Goal: Task Accomplishment & Management: Use online tool/utility

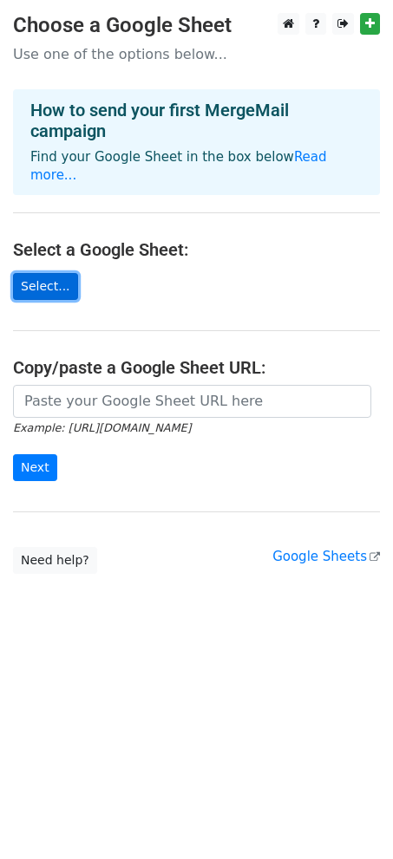
click at [56, 273] on link "Select..." at bounding box center [45, 286] width 65 height 27
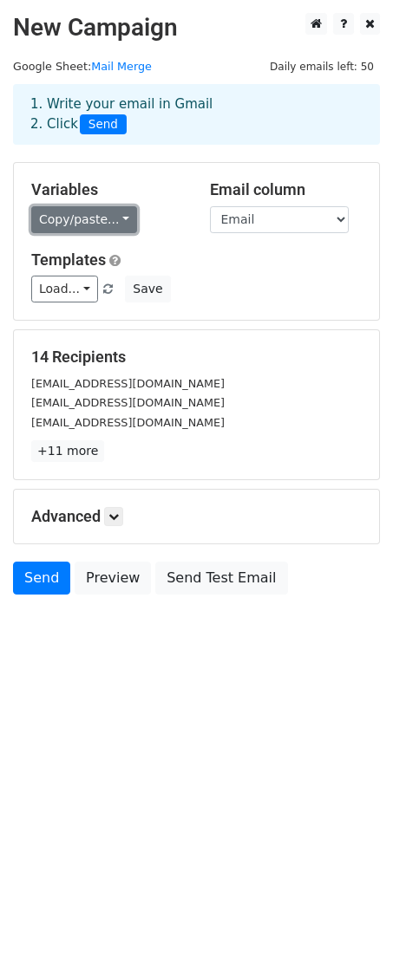
click at [89, 206] on link "Copy/paste..." at bounding box center [84, 219] width 106 height 27
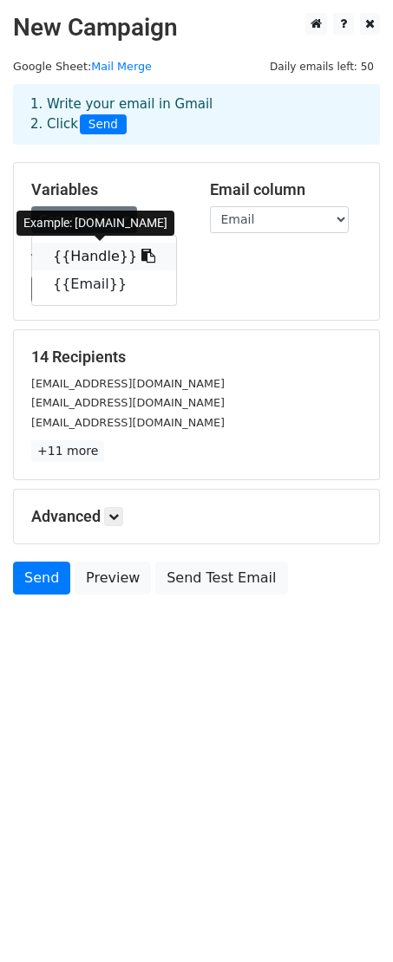
click at [104, 254] on link "{{Handle}}" at bounding box center [104, 257] width 144 height 28
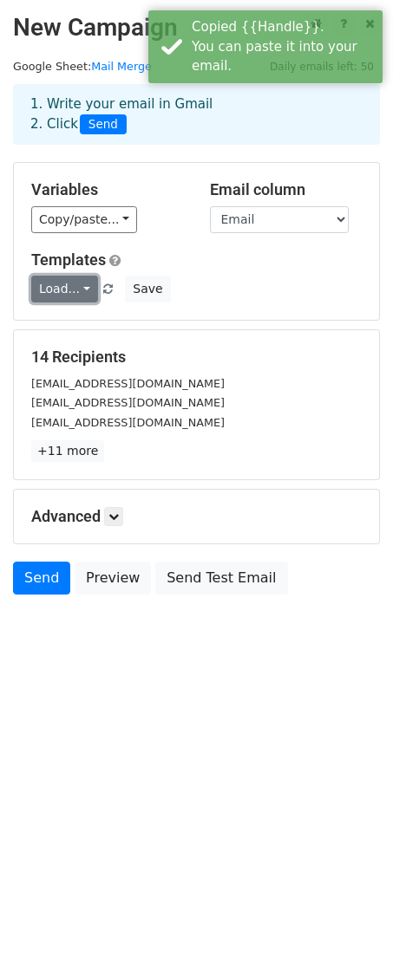
click at [86, 282] on link "Load..." at bounding box center [64, 289] width 67 height 27
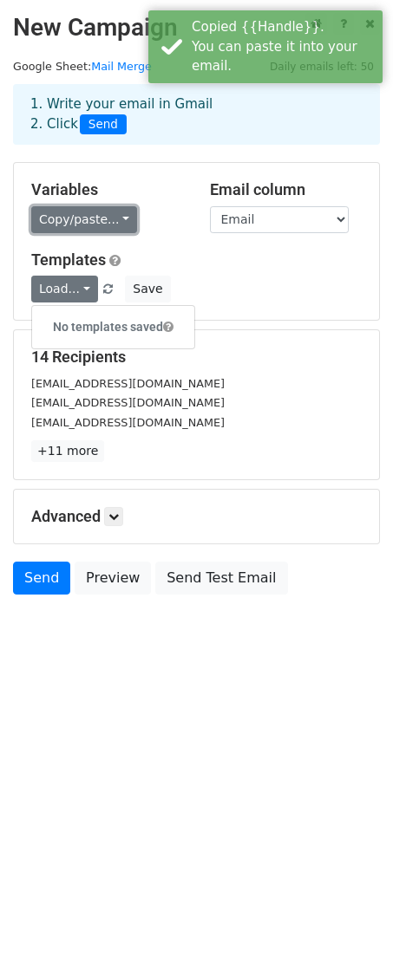
click at [104, 228] on link "Copy/paste..." at bounding box center [84, 219] width 106 height 27
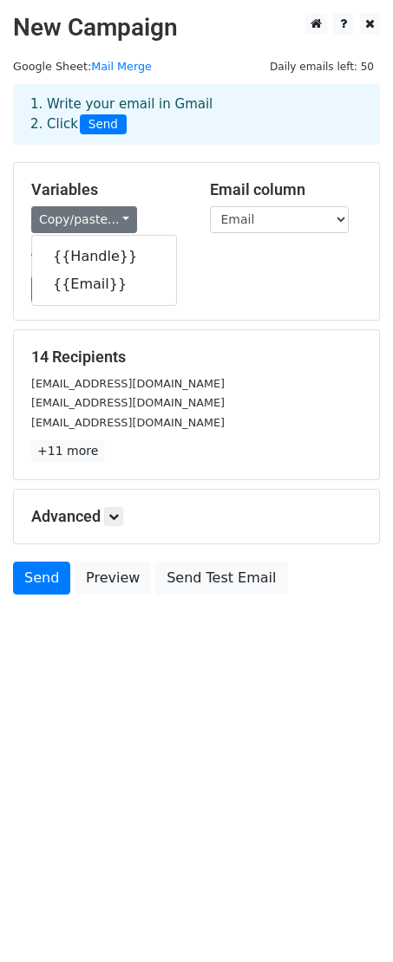
click at [169, 300] on div "{{Handle}} {{Email}}" at bounding box center [104, 270] width 146 height 71
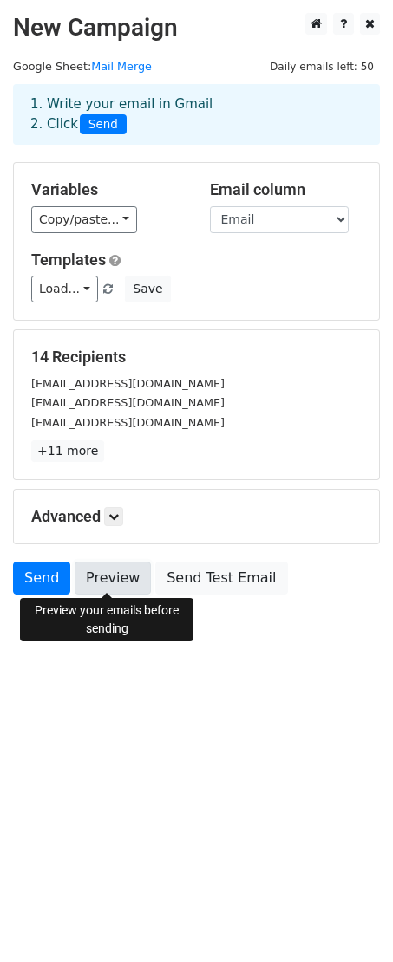
click at [120, 571] on link "Preview" at bounding box center [113, 577] width 76 height 33
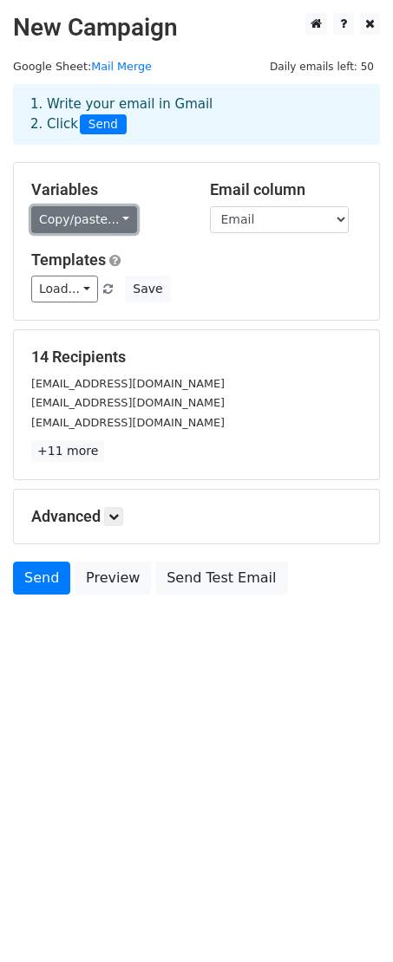
click at [75, 222] on link "Copy/paste..." at bounding box center [84, 219] width 106 height 27
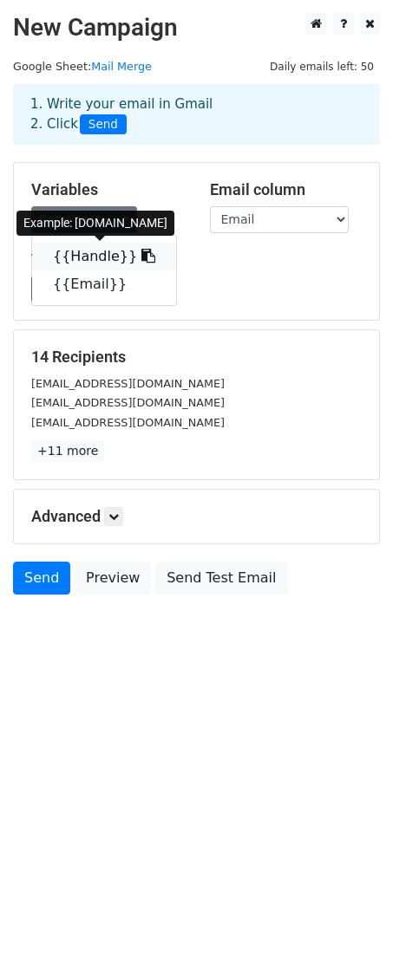
click at [77, 256] on link "{{Handle}}" at bounding box center [104, 257] width 144 height 28
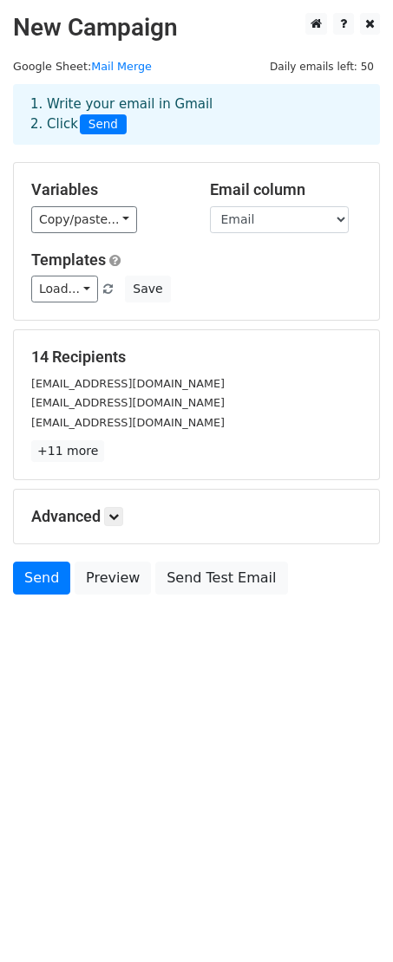
click at [100, 510] on h5 "Advanced" at bounding box center [196, 516] width 330 height 19
click at [114, 514] on icon at bounding box center [113, 516] width 10 height 10
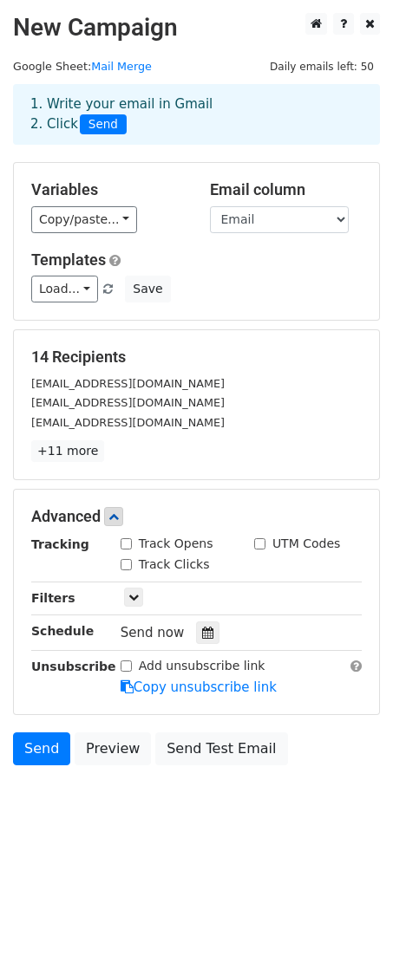
click at [127, 540] on input "Track Opens" at bounding box center [125, 543] width 11 height 11
checkbox input "true"
click at [127, 555] on div "Track Clicks" at bounding box center [164, 564] width 89 height 18
click at [127, 562] on input "Track Clicks" at bounding box center [125, 564] width 11 height 11
checkbox input "true"
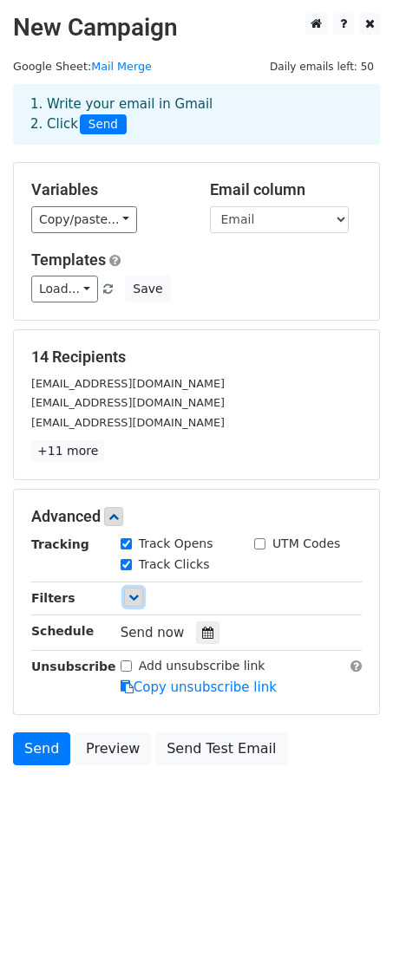
click at [133, 592] on icon at bounding box center [133, 597] width 10 height 10
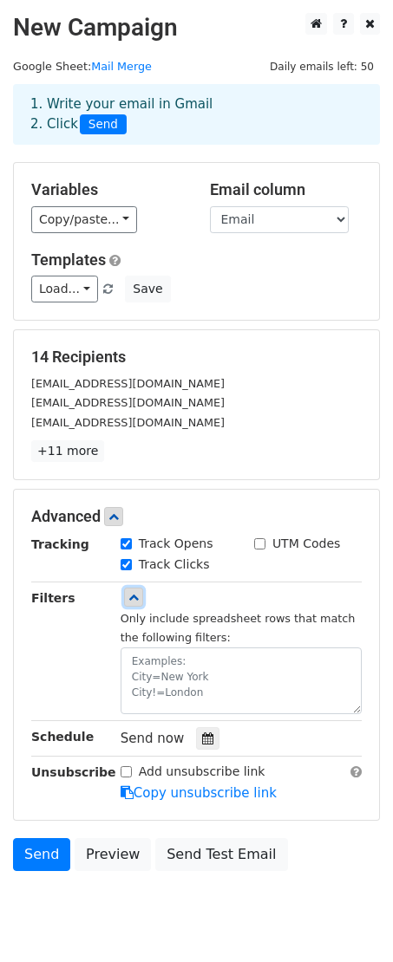
scroll to position [52, 0]
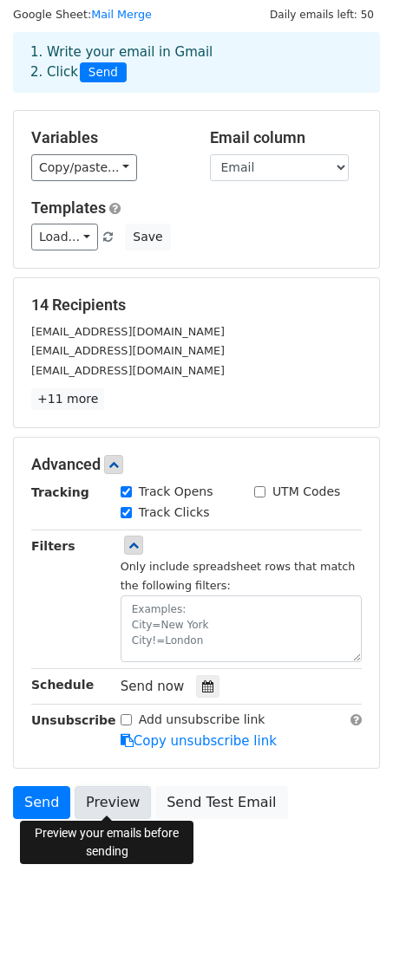
click at [107, 801] on link "Preview" at bounding box center [113, 802] width 76 height 33
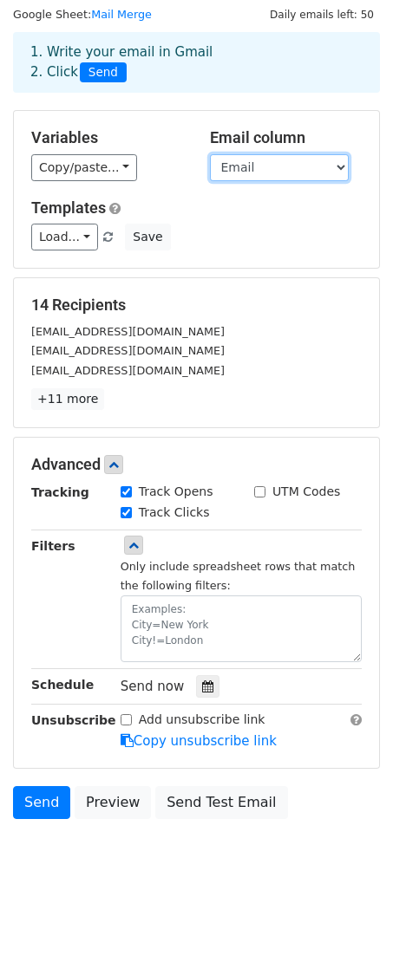
click at [248, 164] on select "Handle Email" at bounding box center [279, 167] width 139 height 27
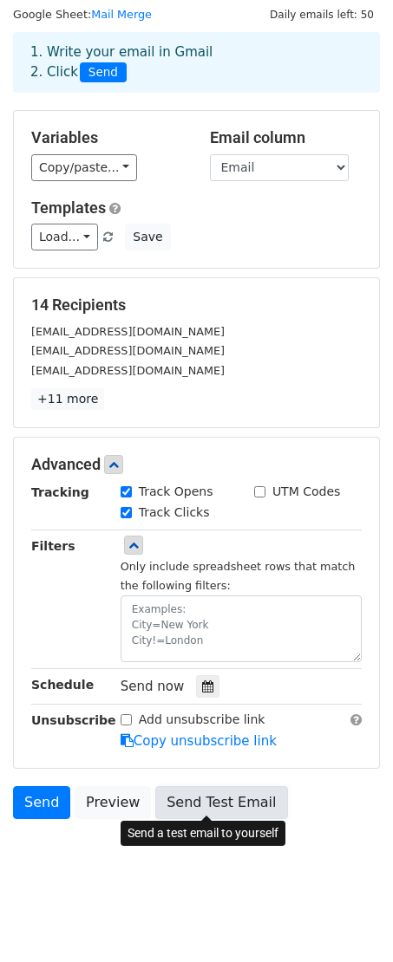
click at [182, 800] on link "Send Test Email" at bounding box center [221, 802] width 132 height 33
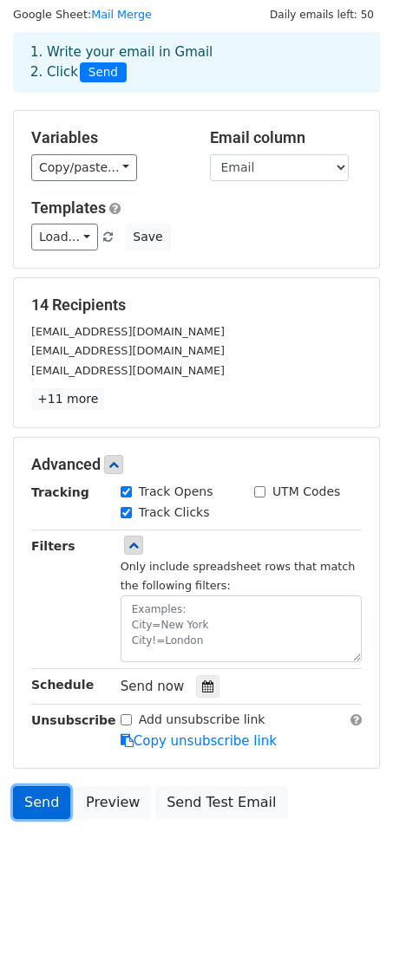
click at [48, 786] on link "Send" at bounding box center [41, 802] width 57 height 33
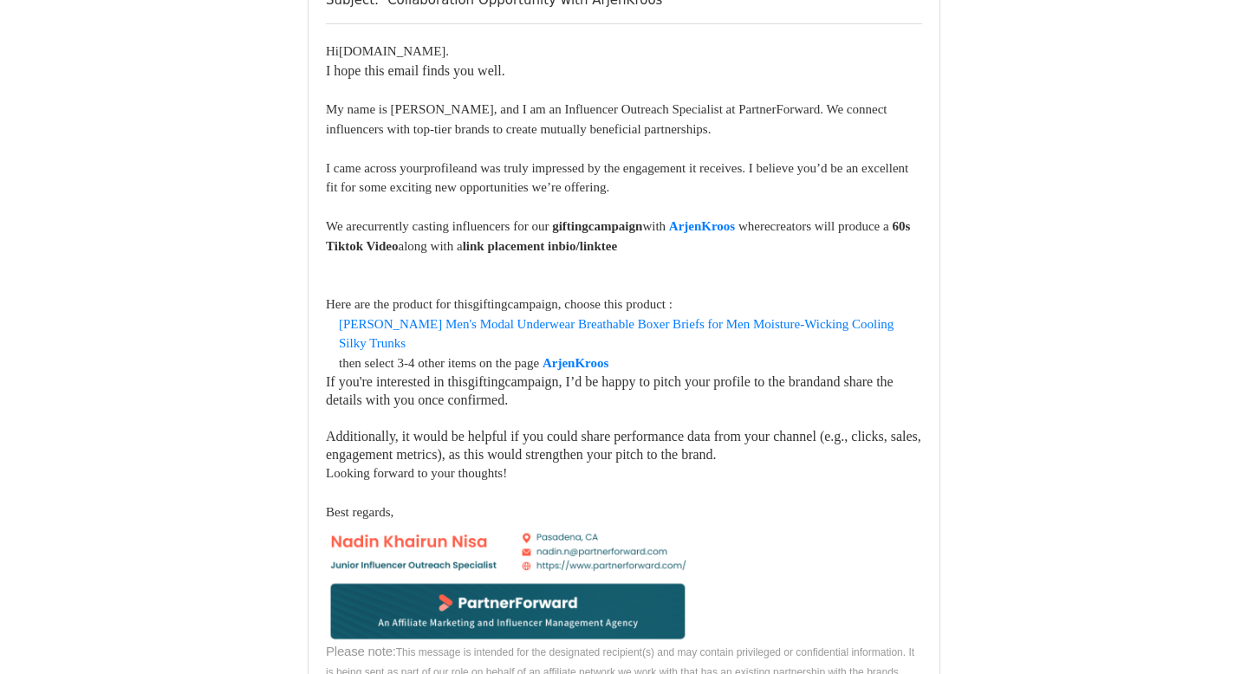
scroll to position [231, 0]
click at [577, 334] on link "[PERSON_NAME] Men's Modal Underwear Breathable Boxer Briefs for Men Moisture-Wi…" at bounding box center [616, 333] width 555 height 34
